Goal: Information Seeking & Learning: Learn about a topic

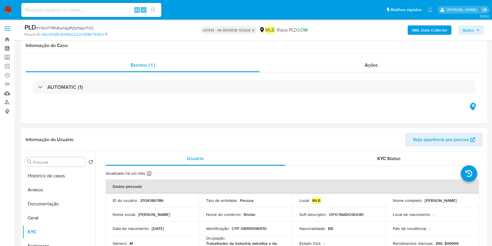
select select "10"
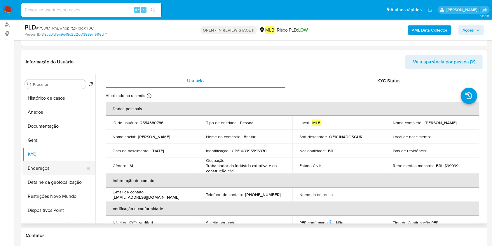
drag, startPoint x: 51, startPoint y: 167, endPoint x: 56, endPoint y: 167, distance: 4.7
click at [52, 167] on button "Endereços" at bounding box center [56, 168] width 68 height 14
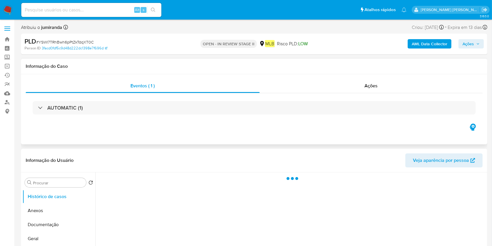
select select "10"
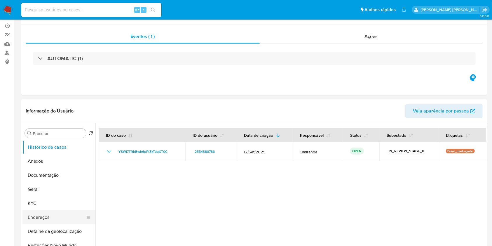
scroll to position [78, 0]
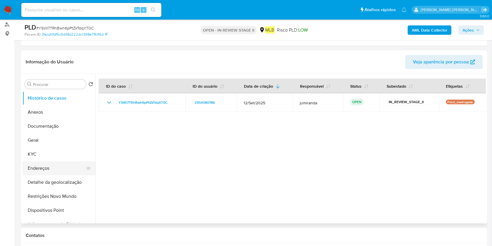
click at [48, 165] on button "Endereços" at bounding box center [56, 168] width 68 height 14
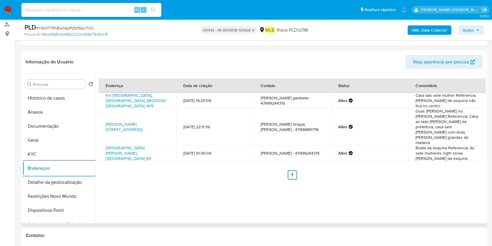
drag, startPoint x: 49, startPoint y: 181, endPoint x: 203, endPoint y: 189, distance: 154.1
click at [48, 181] on button "Detalhe da geolocalização" at bounding box center [58, 182] width 73 height 14
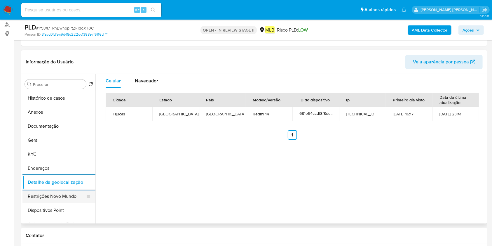
click at [81, 195] on button "Restrições Novo Mundo" at bounding box center [56, 196] width 68 height 14
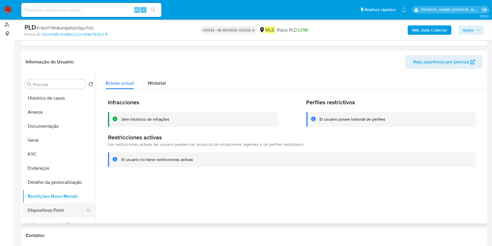
click at [48, 208] on button "Dispositivos Point" at bounding box center [56, 210] width 68 height 14
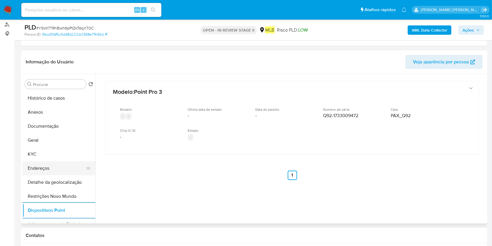
drag, startPoint x: 46, startPoint y: 167, endPoint x: 64, endPoint y: 169, distance: 17.9
click at [48, 167] on button "Endereços" at bounding box center [56, 168] width 68 height 14
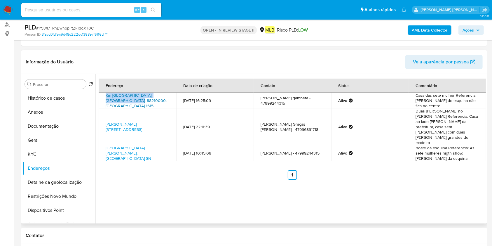
drag, startPoint x: 104, startPoint y: 95, endPoint x: 121, endPoint y: 103, distance: 18.8
click at [121, 103] on td "Km 158 1615, Porto Belo, Santa Catarina, 88210000, Brasil 1615" at bounding box center [138, 101] width 78 height 16
copy link "Km 158 1615, Porto Belo, Santa Catarina"
drag, startPoint x: 103, startPoint y: 113, endPoint x: 131, endPoint y: 119, distance: 28.3
click at [131, 119] on td "Estrada Timbé 5677, Joinville, Santa Catarina, 89226500, Brasil 5677" at bounding box center [138, 126] width 78 height 37
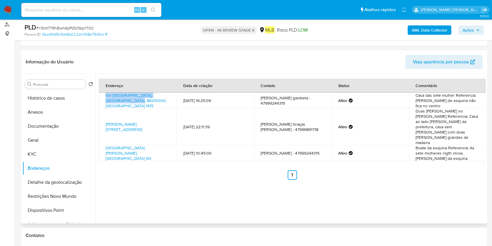
copy link "Estrada Timbé 5677, Joinville, Santa Catarina"
drag, startPoint x: 155, startPoint y: 110, endPoint x: 152, endPoint y: 108, distance: 3.7
copy link "Estrada Timbé 5677, Joinville, Santa Catarina"
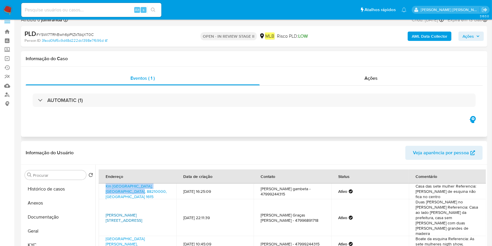
scroll to position [0, 0]
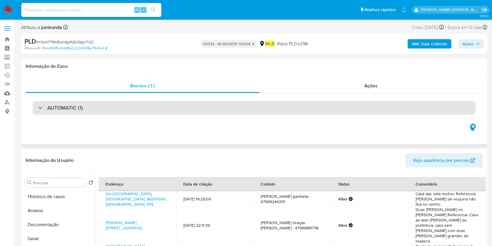
click at [208, 110] on div "AUTOMATIC (1)" at bounding box center [254, 107] width 443 height 13
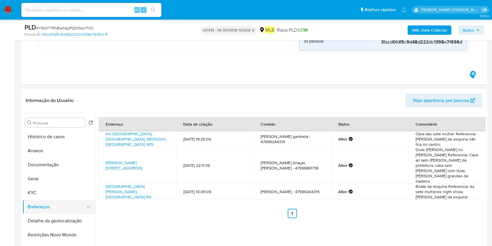
scroll to position [311, 0]
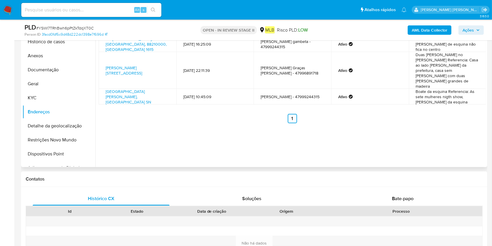
drag, startPoint x: 49, startPoint y: 55, endPoint x: 112, endPoint y: 82, distance: 68.7
click at [48, 55] on button "Anexos" at bounding box center [58, 56] width 73 height 14
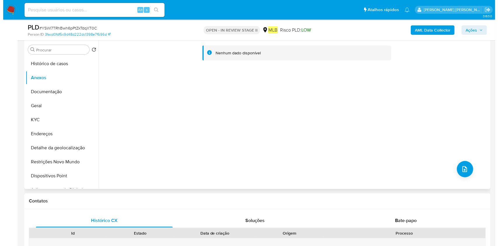
scroll to position [234, 0]
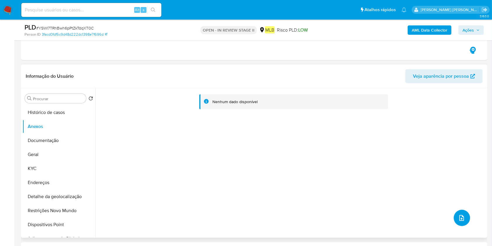
click at [458, 220] on icon "upload-file" at bounding box center [461, 217] width 7 height 7
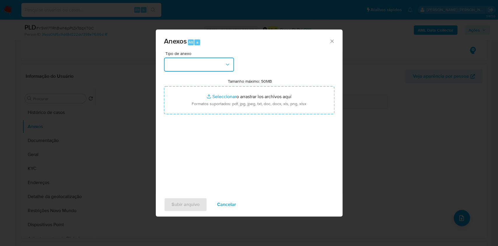
click at [183, 67] on button "button" at bounding box center [199, 65] width 70 height 14
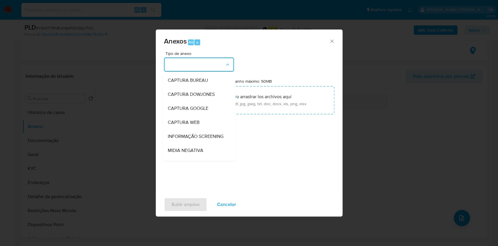
scroll to position [90, 0]
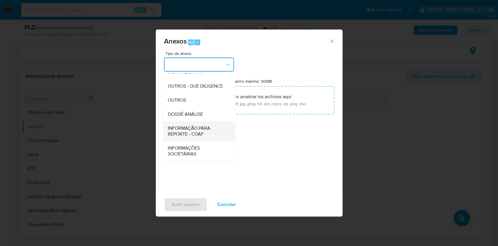
click at [179, 133] on span "INFORMAÇÃO PARA REPORTE - COAF" at bounding box center [198, 131] width 60 height 12
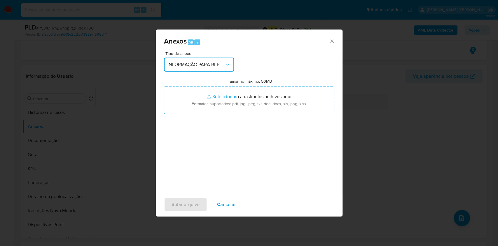
click at [176, 63] on span "INFORMAÇÃO PARA REPORTE - COAF" at bounding box center [196, 65] width 57 height 6
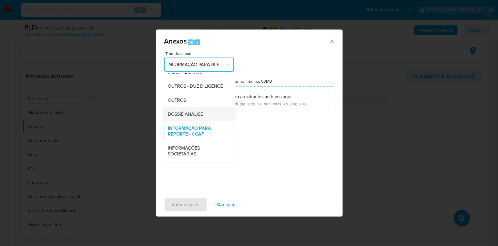
click at [186, 109] on div "DOSSIÊ ANÁLISE" at bounding box center [198, 114] width 60 height 14
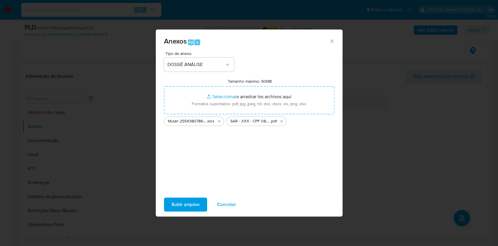
click at [192, 200] on span "Subir arquivo" at bounding box center [186, 204] width 28 height 13
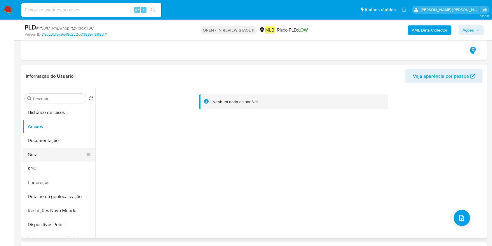
drag, startPoint x: 48, startPoint y: 150, endPoint x: 53, endPoint y: 148, distance: 5.5
click at [48, 150] on button "Geral" at bounding box center [56, 154] width 68 height 14
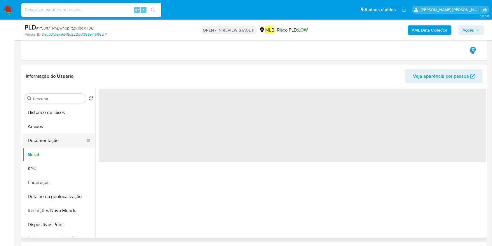
click at [57, 140] on button "Documentação" at bounding box center [56, 140] width 68 height 14
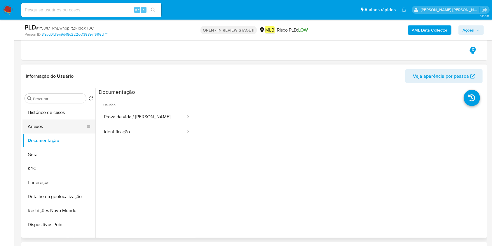
click at [58, 123] on button "Anexos" at bounding box center [56, 126] width 68 height 14
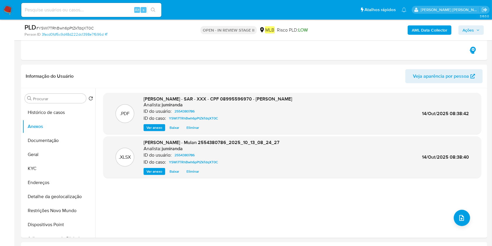
click at [470, 31] on span "Ações" at bounding box center [468, 29] width 11 height 9
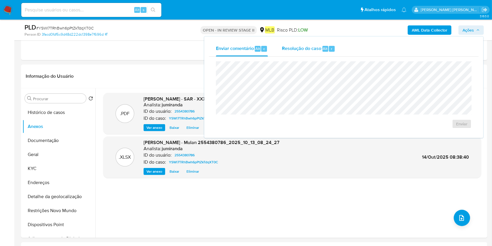
click at [288, 46] on span "Resolução do caso" at bounding box center [301, 48] width 39 height 7
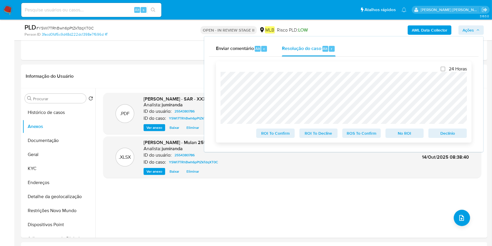
click at [368, 134] on span "ROS To Confirm" at bounding box center [362, 133] width 30 height 8
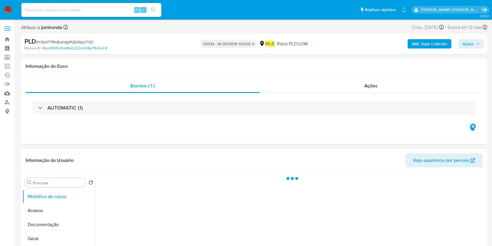
select select "10"
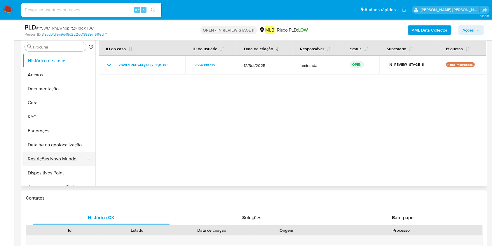
scroll to position [117, 0]
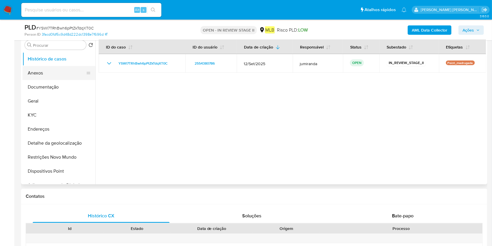
click at [64, 66] on button "Anexos" at bounding box center [56, 73] width 68 height 14
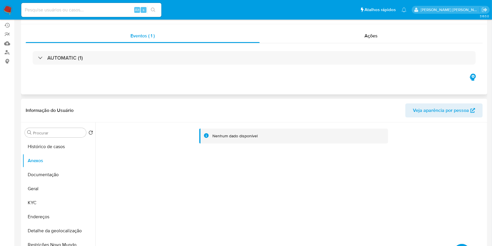
scroll to position [0, 0]
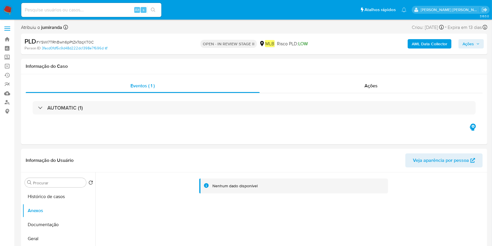
click at [9, 12] on img at bounding box center [8, 10] width 10 height 10
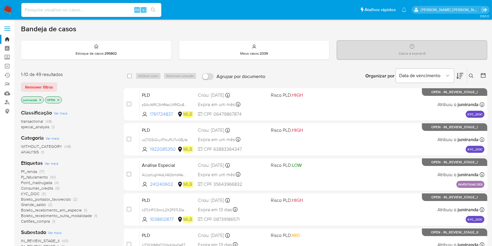
click at [60, 99] on icon "close-filter" at bounding box center [59, 100] width 4 height 4
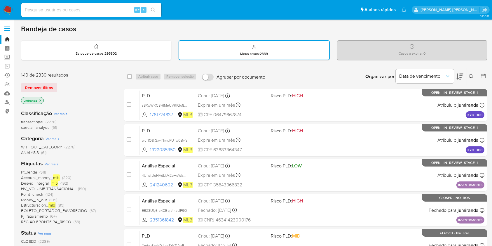
click at [40, 99] on icon "close-filter" at bounding box center [41, 101] width 4 height 4
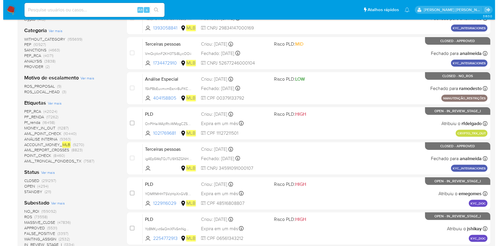
scroll to position [156, 0]
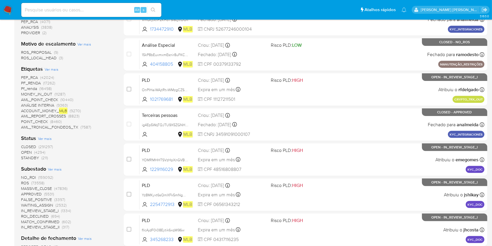
click at [53, 70] on span "Ver mais" at bounding box center [52, 69] width 14 height 5
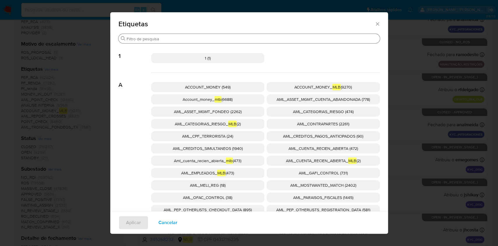
click at [170, 37] on input "Buscar" at bounding box center [252, 38] width 251 height 5
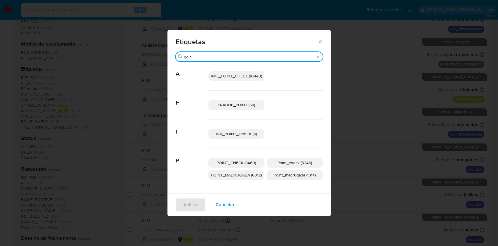
type input "poin"
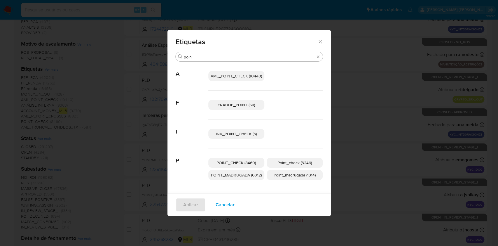
click at [248, 173] on span "POINT_MADRUGADA (6012)" at bounding box center [236, 175] width 51 height 6
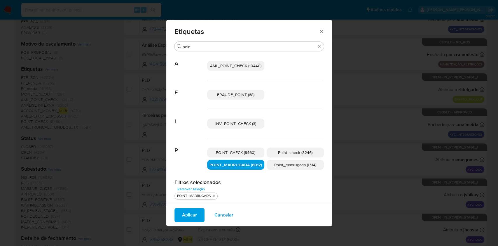
click at [187, 217] on span "Aplicar" at bounding box center [189, 214] width 15 height 13
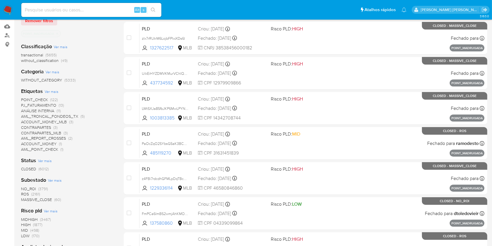
scroll to position [78, 0]
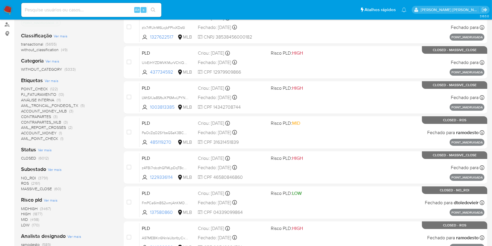
click at [25, 183] on span "ROS" at bounding box center [25, 183] width 8 height 6
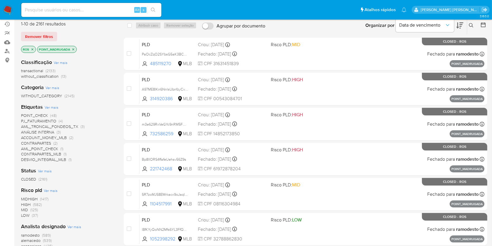
scroll to position [39, 0]
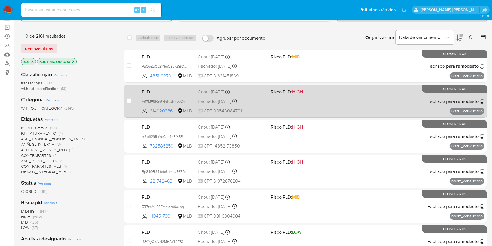
click at [275, 93] on span "Risco PLD: HIGH" at bounding box center [287, 91] width 32 height 6
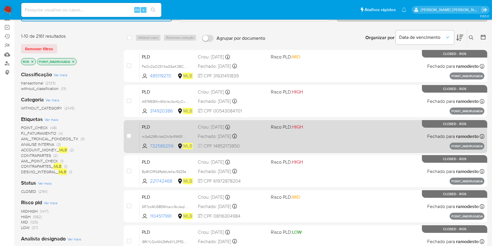
click at [285, 134] on div "PLD m3e629RxVeGYc9nRM5FWlmsx 732586259 MLB Risco PLD: HIGH Criou: 12/05/2024 Cr…" at bounding box center [312, 135] width 345 height 29
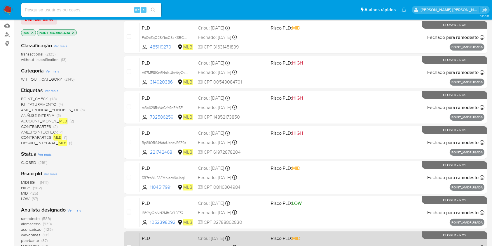
scroll to position [117, 0]
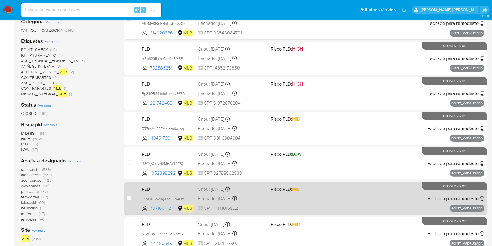
click at [202, 182] on div "case-item-checkbox Incapaz de atribuir o caso PLD FShi917wwYKy1XquFN4UfhtQ 7071…" at bounding box center [306, 198] width 364 height 33
click at [207, 190] on div "Criou: 12/05/2024 Criou: 12/05/2024 13:50:52" at bounding box center [232, 189] width 68 height 6
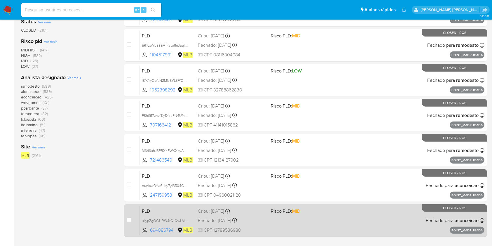
scroll to position [234, 0]
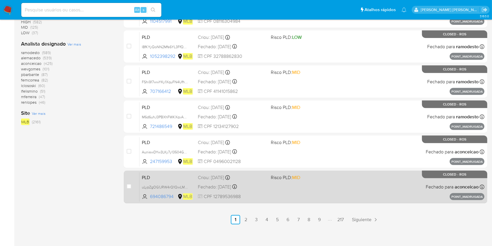
click at [172, 177] on span "PLD" at bounding box center [167, 177] width 51 height 8
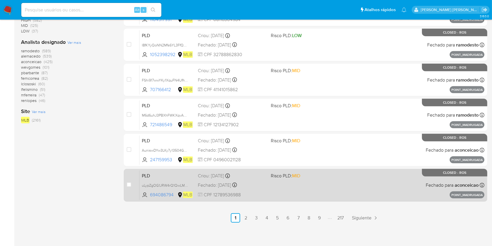
scroll to position [236, 0]
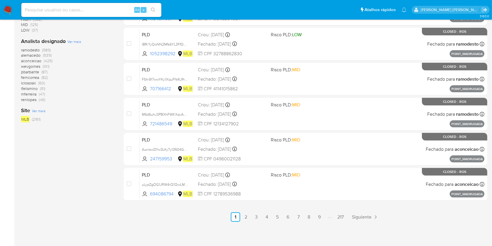
click at [249, 216] on link "2" at bounding box center [245, 216] width 9 height 9
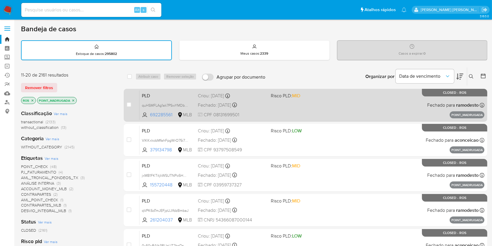
click at [219, 106] on div "Fechado: 14/06/2024 Fechado: 14/06/2024 19:03:52" at bounding box center [232, 105] width 68 height 6
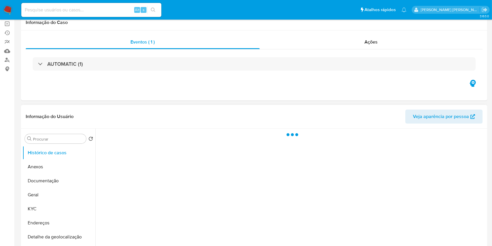
scroll to position [78, 0]
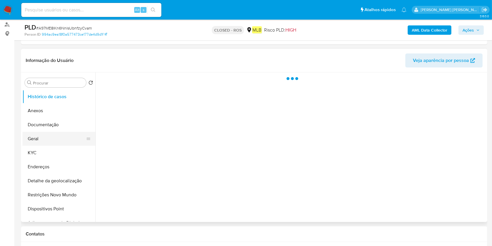
select select "10"
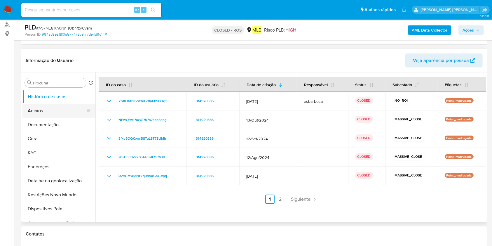
click at [62, 108] on button "Anexos" at bounding box center [56, 111] width 68 height 14
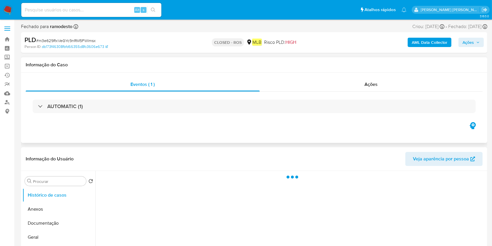
select select "10"
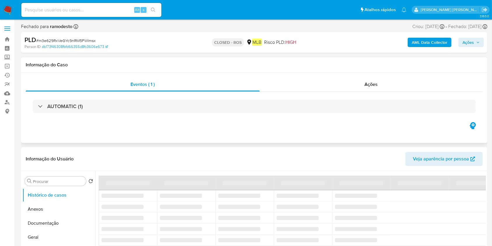
scroll to position [39, 0]
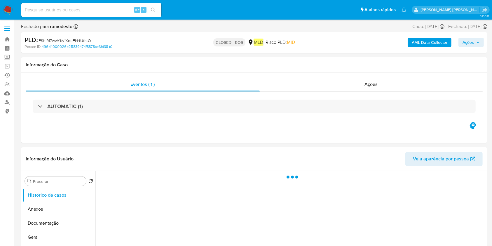
select select "10"
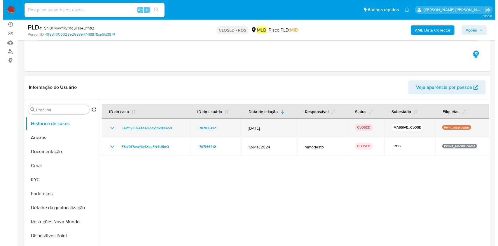
scroll to position [78, 0]
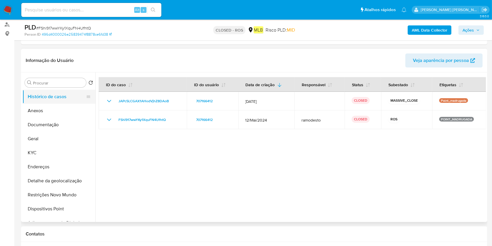
click at [69, 100] on button "Histórico de casos" at bounding box center [56, 97] width 68 height 14
click at [60, 109] on button "Anexos" at bounding box center [56, 111] width 68 height 14
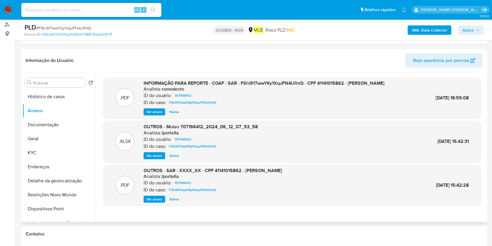
click at [155, 199] on span "Ver anexo" at bounding box center [155, 199] width 16 height 6
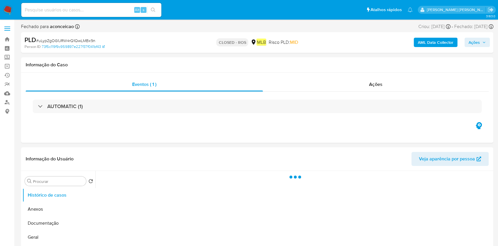
select select "10"
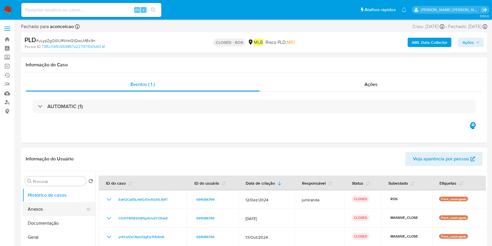
click at [48, 206] on button "Anexos" at bounding box center [56, 209] width 68 height 14
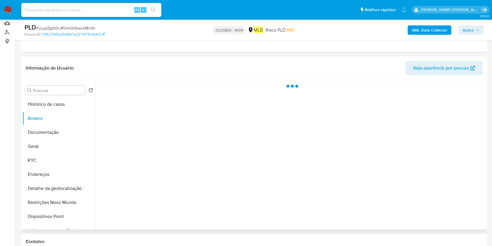
scroll to position [78, 0]
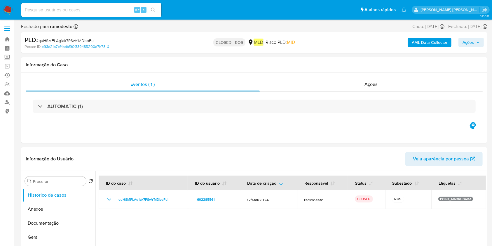
select select "10"
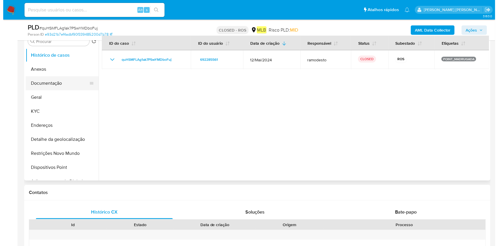
scroll to position [78, 0]
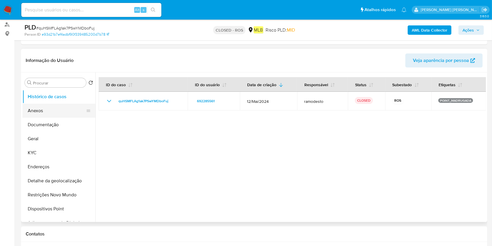
click at [69, 107] on button "Anexos" at bounding box center [56, 111] width 68 height 14
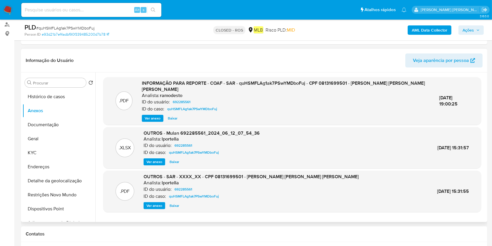
click at [161, 115] on span "Ver anexo" at bounding box center [153, 118] width 16 height 6
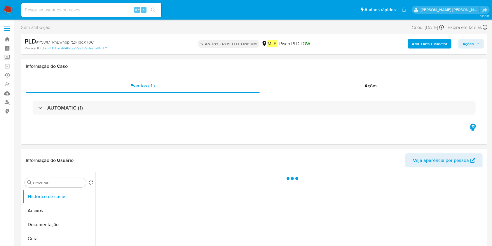
select select "10"
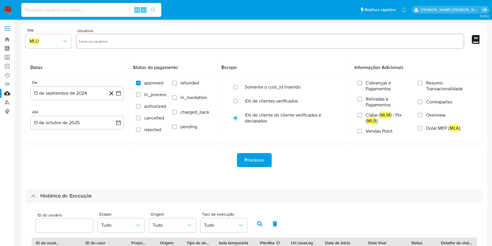
select select "10"
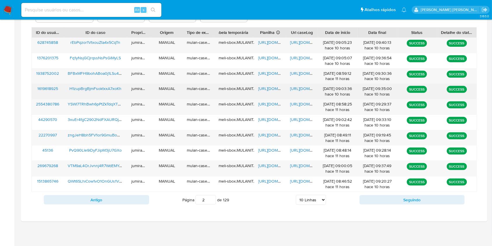
click at [273, 85] on div "https://docs.google.com/spreadsheets/d/1re9XUNWuybFHJEK6hQrOOjyogV6BKCp8K-3G2i-…" at bounding box center [270, 91] width 32 height 15
click at [265, 90] on span "https://docs.google.com/spreadsheets/d/1re9XUNWuybFHJEK6hQrOOjyogV6BKCp8K-3G2i-…" at bounding box center [278, 89] width 40 height 6
click at [299, 87] on span "https://docs.google.com/document/d/1SAhTTE5jFEEHCv2ut9-EzpBpuSHb-2UixoQIbmZNEn8…" at bounding box center [310, 89] width 40 height 6
click at [114, 88] on span "H1zupBrgBjmFsoktxxA7xoKh" at bounding box center [95, 89] width 52 height 6
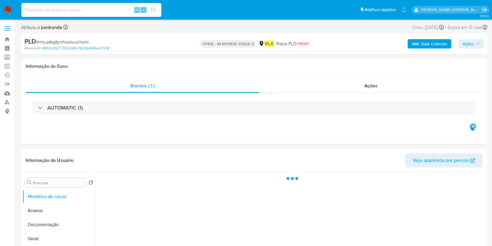
select select "10"
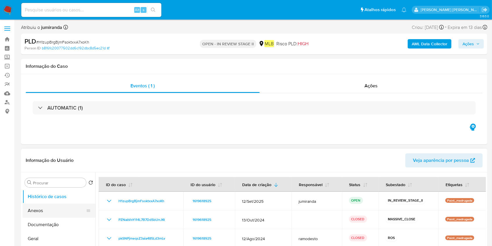
click at [51, 210] on button "Anexos" at bounding box center [56, 210] width 68 height 14
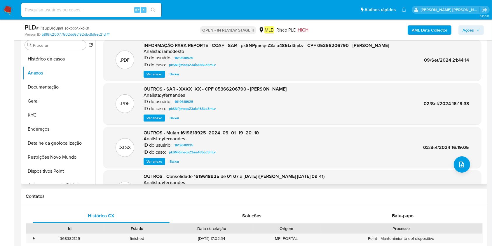
scroll to position [78, 0]
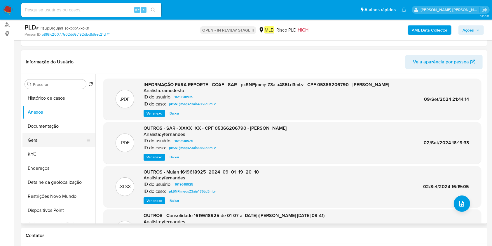
drag, startPoint x: 51, startPoint y: 140, endPoint x: 59, endPoint y: 143, distance: 9.1
click at [51, 141] on button "Geral" at bounding box center [56, 140] width 68 height 14
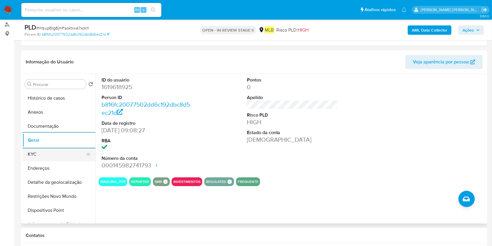
click at [48, 159] on button "KYC" at bounding box center [56, 154] width 68 height 14
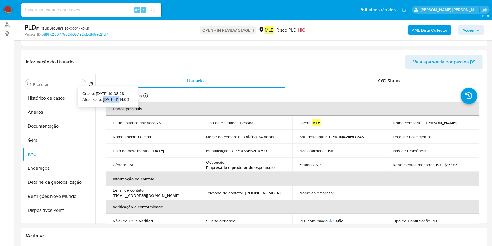
drag, startPoint x: 115, startPoint y: 99, endPoint x: 95, endPoint y: 97, distance: 19.9
click at [95, 97] on p "Atualizado: [DATE] 11:14:03" at bounding box center [105, 99] width 47 height 6
copy p "[DATE]"
click at [244, 165] on p "Empresário e produtor de espetáculos" at bounding box center [241, 167] width 71 height 5
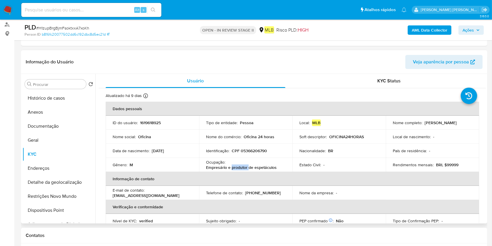
click at [244, 165] on p "Empresário e produtor de espetáculos" at bounding box center [241, 167] width 71 height 5
copy div "Ocupação : Empresário e produtor de espetáculos"
click at [56, 197] on button "Restrições Novo Mundo" at bounding box center [56, 196] width 68 height 14
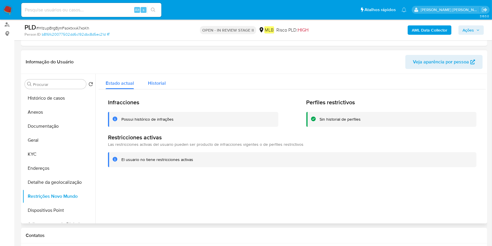
drag, startPoint x: 156, startPoint y: 83, endPoint x: 156, endPoint y: 87, distance: 3.2
click at [156, 85] on span "Historial" at bounding box center [157, 83] width 18 height 7
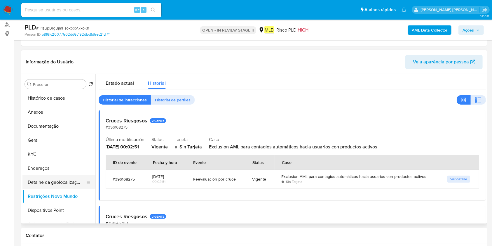
click at [41, 184] on button "Detalhe da geolocalização" at bounding box center [56, 182] width 68 height 14
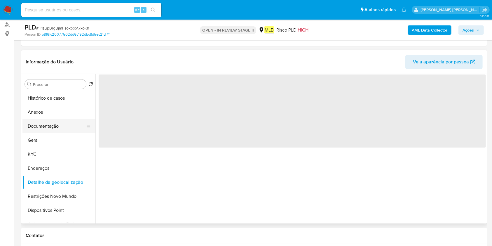
click at [52, 129] on button "Documentação" at bounding box center [56, 126] width 68 height 14
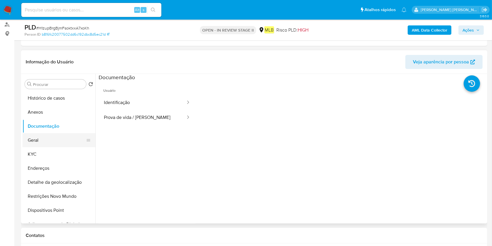
click at [44, 141] on button "Geral" at bounding box center [56, 140] width 68 height 14
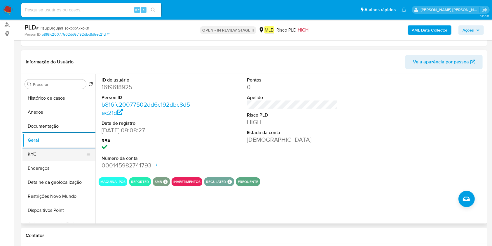
click at [48, 153] on button "KYC" at bounding box center [56, 154] width 68 height 14
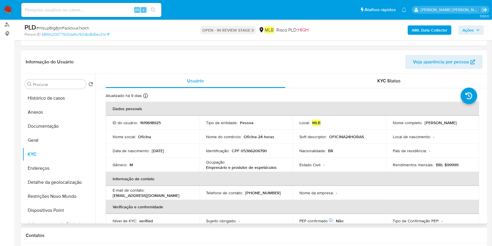
drag, startPoint x: 38, startPoint y: 168, endPoint x: 207, endPoint y: 169, distance: 168.8
click at [41, 167] on button "Endereços" at bounding box center [58, 168] width 73 height 14
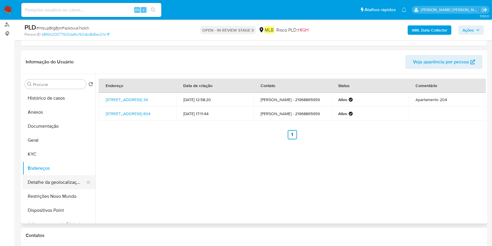
drag, startPoint x: 54, startPoint y: 186, endPoint x: 58, endPoint y: 186, distance: 4.4
click at [54, 186] on button "Detalhe da geolocalização" at bounding box center [56, 182] width 68 height 14
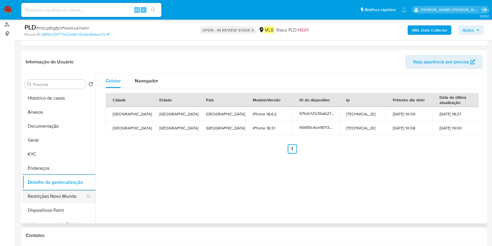
click at [58, 194] on button "Restrições Novo Mundo" at bounding box center [56, 196] width 68 height 14
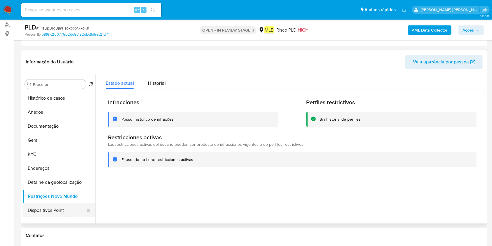
click at [48, 203] on button "Dispositivos Point" at bounding box center [56, 210] width 68 height 14
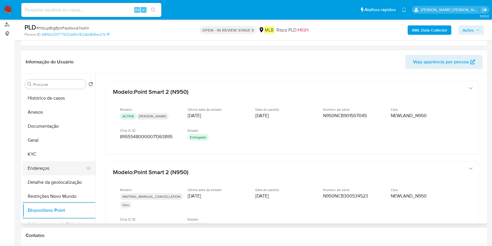
click at [44, 164] on button "Endereços" at bounding box center [56, 168] width 68 height 14
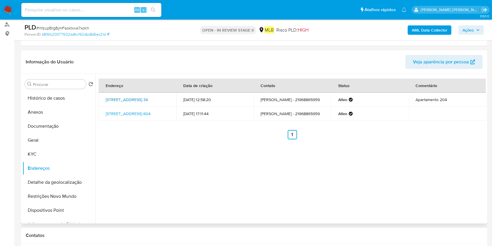
drag, startPoint x: 101, startPoint y: 94, endPoint x: 131, endPoint y: 98, distance: 30.1
click at [131, 98] on td "[STREET_ADDRESS] 34" at bounding box center [138, 100] width 78 height 14
copy link "[STREET_ADDRESS]"
